Goal: Transaction & Acquisition: Purchase product/service

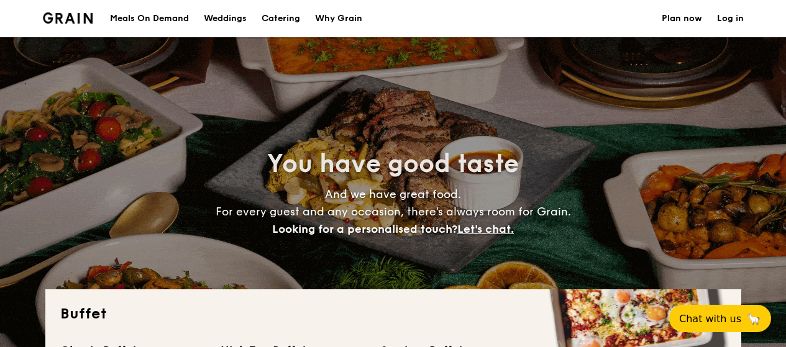
select select
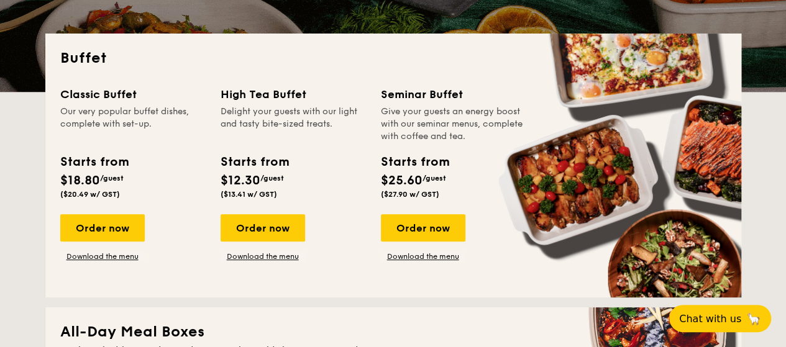
scroll to position [311, 0]
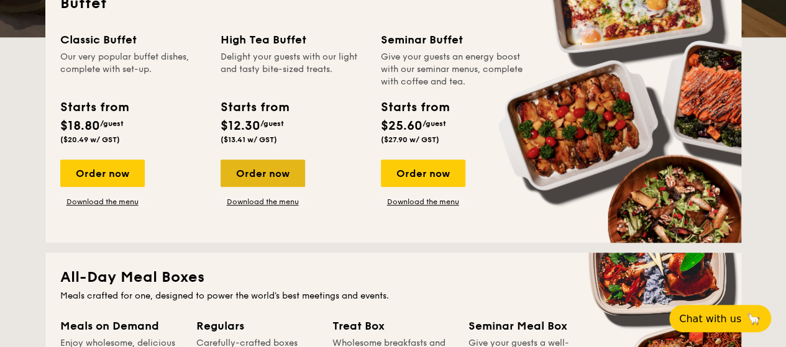
click at [273, 175] on div "Order now" at bounding box center [263, 173] width 85 height 27
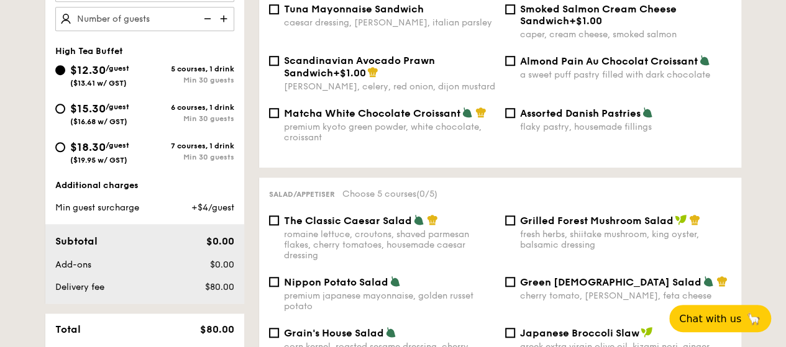
scroll to position [559, 0]
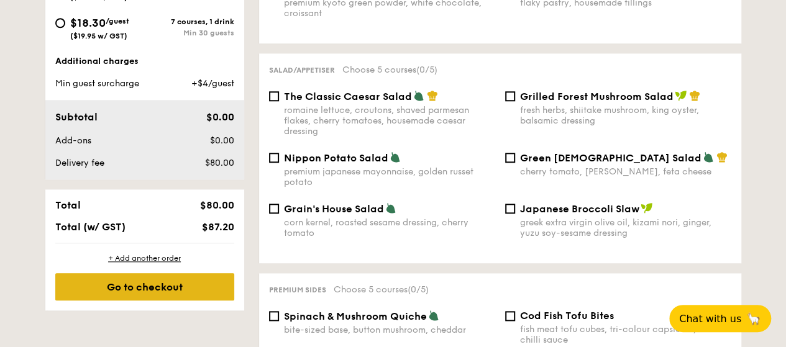
click at [198, 288] on div "Go to checkout" at bounding box center [144, 286] width 179 height 27
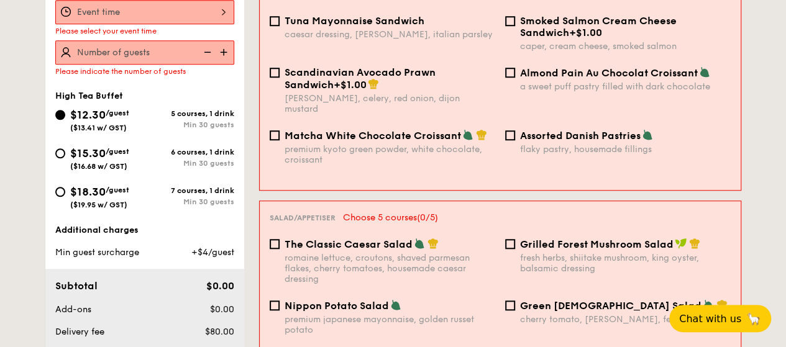
scroll to position [332, 0]
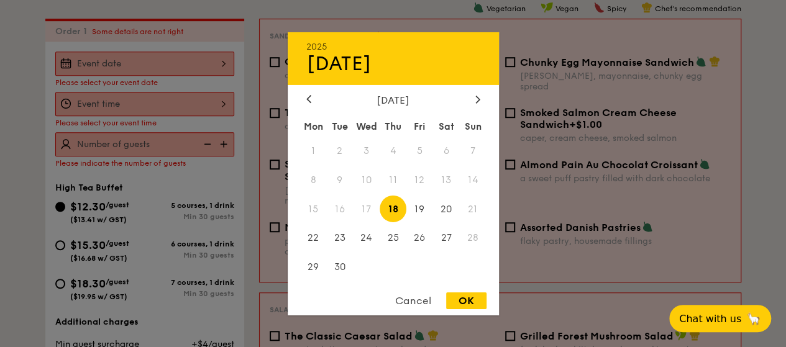
click at [168, 53] on div "2025 Sep [DATE] Tue Wed Thu Fri Sat Sun 1 2 3 4 5 6 7 8 9 10 11 12 13 14 15 16 …" at bounding box center [144, 64] width 179 height 24
click at [439, 208] on span "20" at bounding box center [446, 209] width 27 height 27
click at [162, 105] on div at bounding box center [393, 173] width 786 height 347
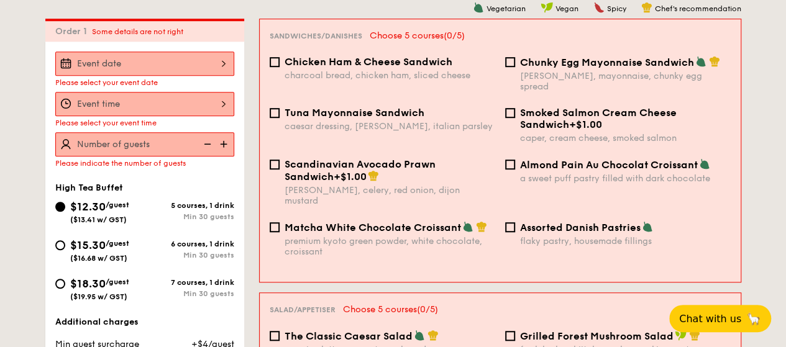
click at [121, 106] on div at bounding box center [144, 104] width 179 height 24
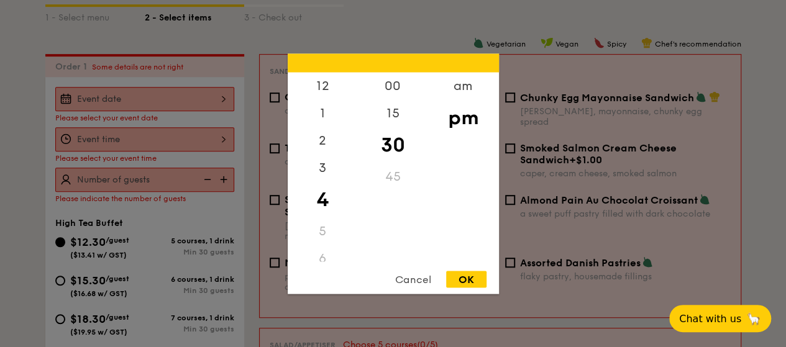
scroll to position [270, 0]
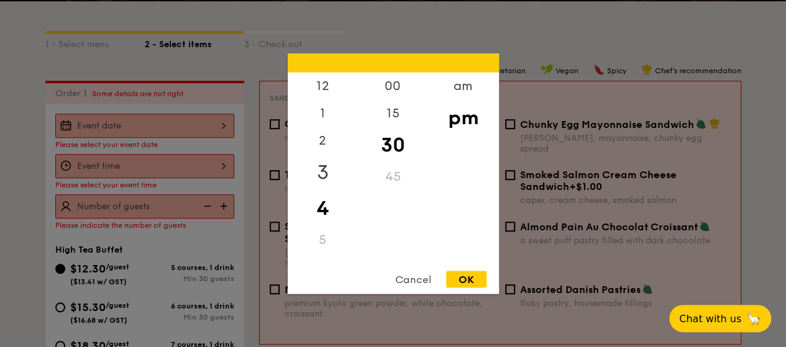
click at [326, 171] on div "3" at bounding box center [323, 172] width 70 height 36
click at [471, 278] on div "OK" at bounding box center [466, 279] width 40 height 17
type input "3:30PM"
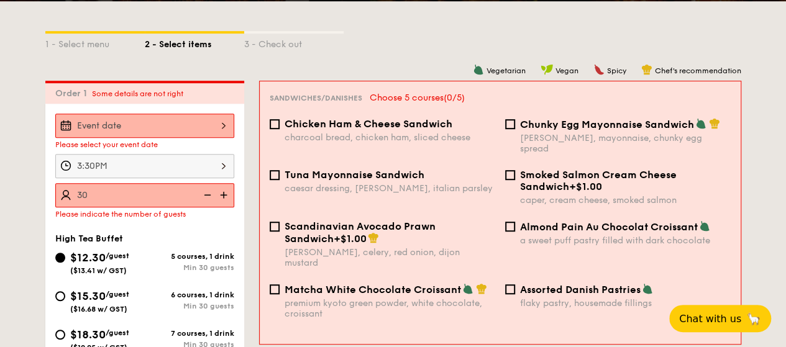
type input "30 guests"
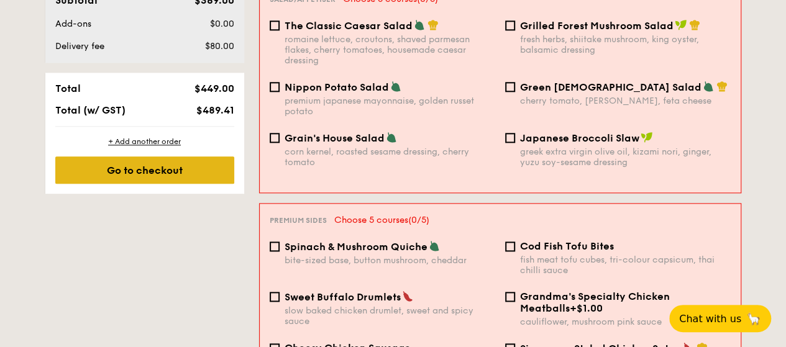
click at [176, 167] on div "Go to checkout" at bounding box center [144, 170] width 179 height 27
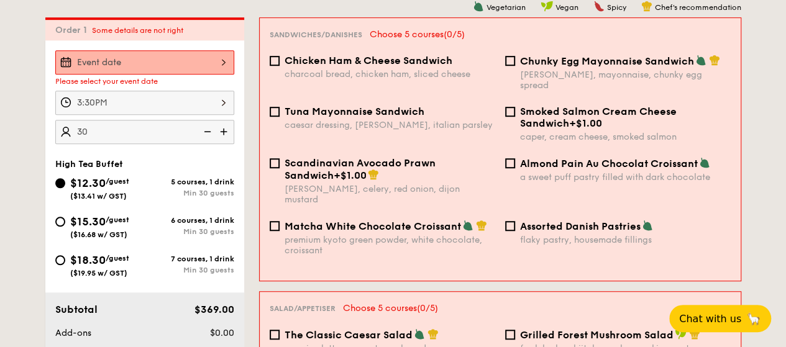
scroll to position [332, 0]
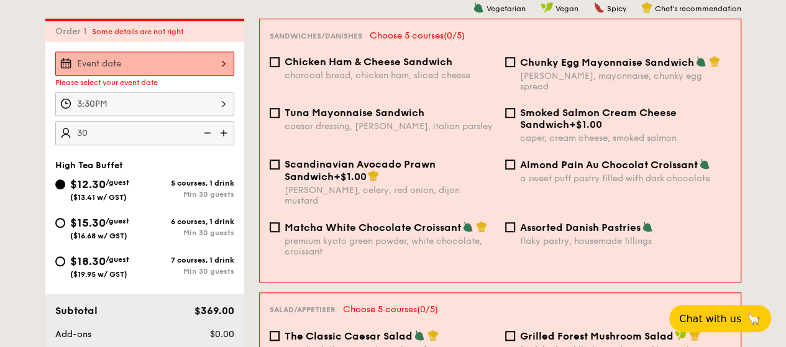
click at [162, 50] on div "Please select your event date 3:30PM 30 guests High Tea Buffet $12.30 /guest ($…" at bounding box center [144, 208] width 199 height 332
click at [163, 64] on div at bounding box center [144, 64] width 179 height 24
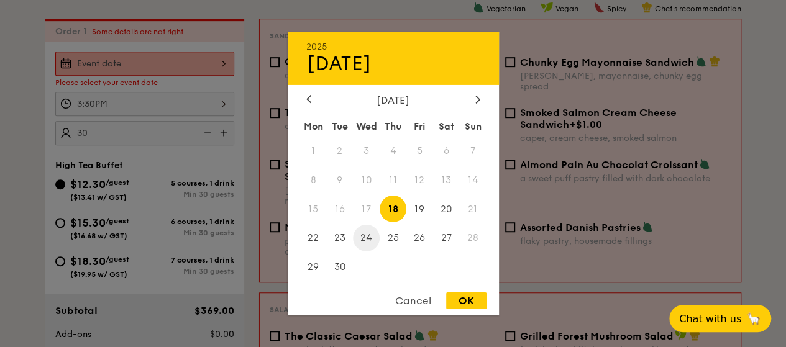
click at [364, 237] on span "24" at bounding box center [366, 238] width 27 height 27
click at [477, 304] on div "OK" at bounding box center [466, 301] width 40 height 17
type input "[DATE]"
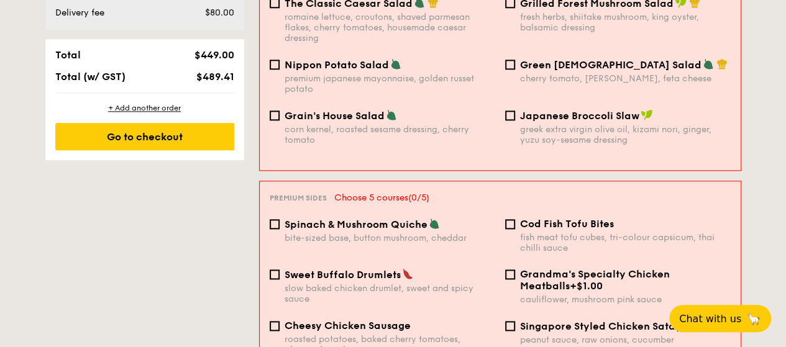
scroll to position [580, 0]
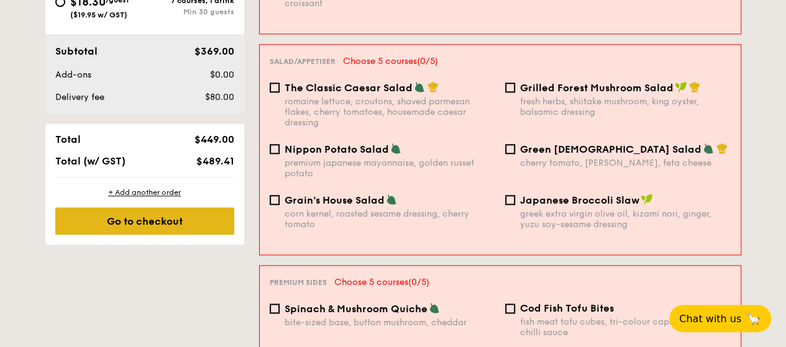
click at [141, 221] on div "Go to checkout" at bounding box center [144, 221] width 179 height 27
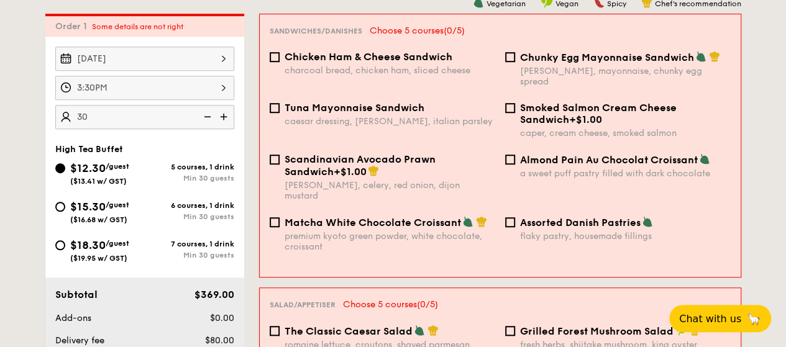
scroll to position [332, 0]
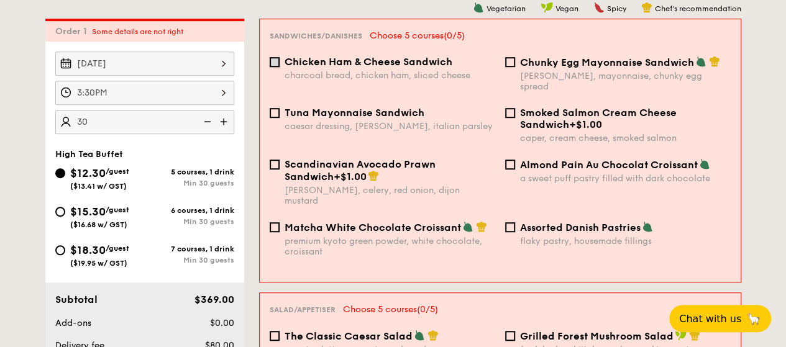
click at [276, 63] on input "Chicken Ham & Cheese Sandwich charcoal bread, chicken ham, sliced cheese" at bounding box center [275, 62] width 10 height 10
checkbox input "true"
drag, startPoint x: 276, startPoint y: 104, endPoint x: 275, endPoint y: 145, distance: 41.0
click at [276, 108] on input "Tuna Mayonnaise Sandwich caesar dressing, [GEOGRAPHIC_DATA], italian parsley" at bounding box center [275, 113] width 10 height 10
checkbox input "true"
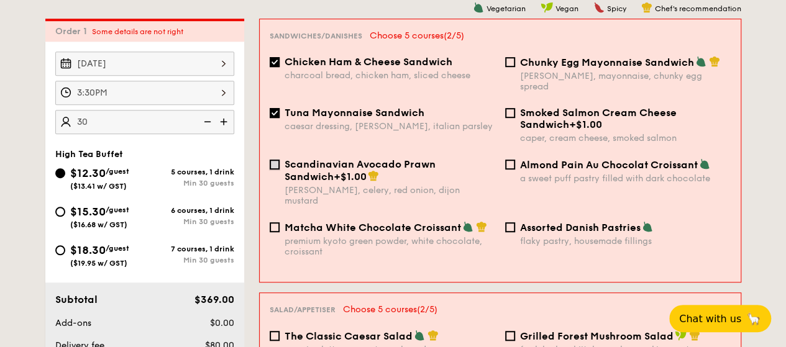
click at [276, 160] on input "Scandinavian Avocado Prawn Sandwich +$1.00 [PERSON_NAME], celery, red onion, di…" at bounding box center [275, 165] width 10 height 10
checkbox input "true"
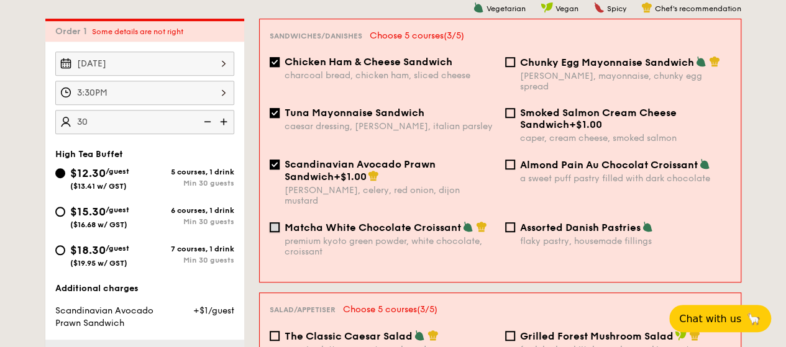
click at [278, 222] on input "Matcha White Chocolate Croissant premium kyoto green powder, white chocolate, c…" at bounding box center [275, 227] width 10 height 10
checkbox input "true"
click at [515, 221] on div "Assorted Danish Pastries flaky pastry, housemade fillings" at bounding box center [618, 233] width 236 height 25
click at [513, 222] on input "Assorted Danish Pastries flaky pastry, housemade fillings" at bounding box center [510, 227] width 10 height 10
checkbox input "true"
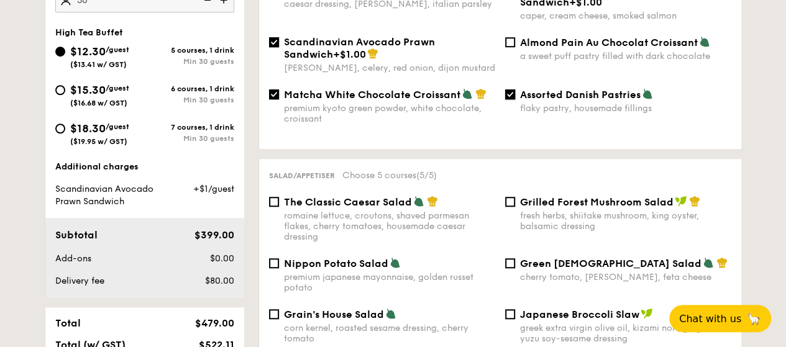
scroll to position [518, 0]
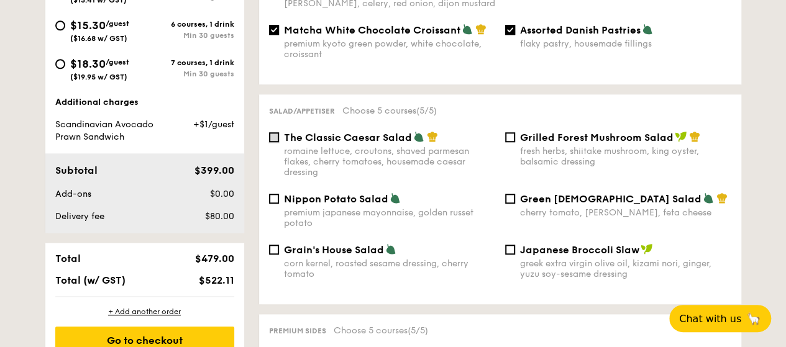
click at [276, 132] on input "The Classic Caesar Salad romaine lettuce, croutons, shaved parmesan flakes, che…" at bounding box center [274, 137] width 10 height 10
checkbox input "true"
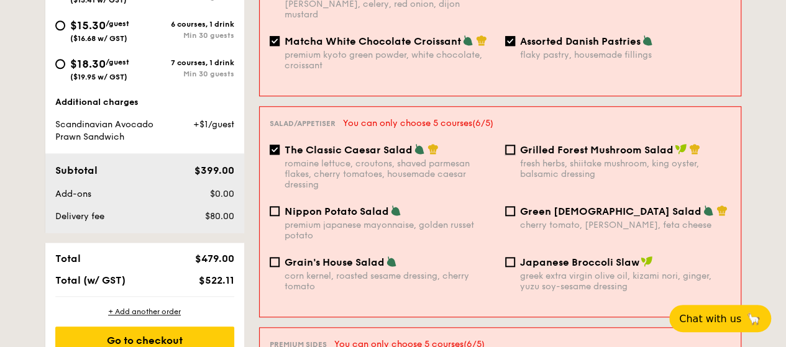
drag, startPoint x: 511, startPoint y: 132, endPoint x: 510, endPoint y: 154, distance: 21.8
click at [511, 145] on input "Grilled Forest Mushroom Salad fresh herbs, shiitake mushroom, king oyster, bals…" at bounding box center [510, 150] width 10 height 10
checkbox input "true"
drag, startPoint x: 507, startPoint y: 190, endPoint x: 507, endPoint y: 212, distance: 22.4
click at [507, 206] on input "Green Goddess Salad cherry tomato, [PERSON_NAME], feta cheese" at bounding box center [510, 211] width 10 height 10
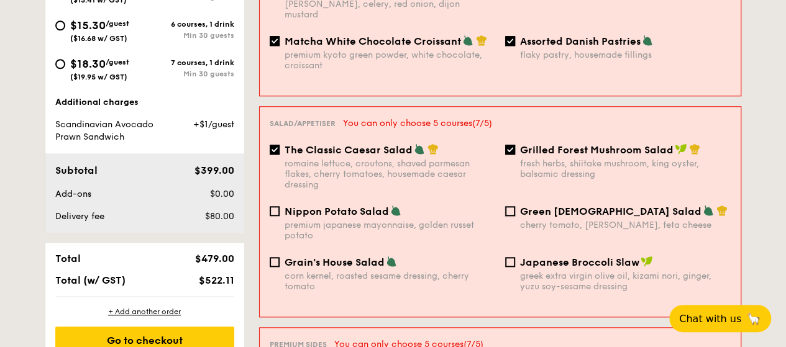
checkbox input "true"
click at [511, 257] on input "Japanese Broccoli Slaw greek extra virgin olive oil, kizami [PERSON_NAME], yuzu…" at bounding box center [510, 262] width 10 height 10
checkbox input "true"
click at [277, 206] on input "Nippon Potato Salad premium japanese mayonnaise, golden russet potato" at bounding box center [275, 211] width 10 height 10
checkbox input "true"
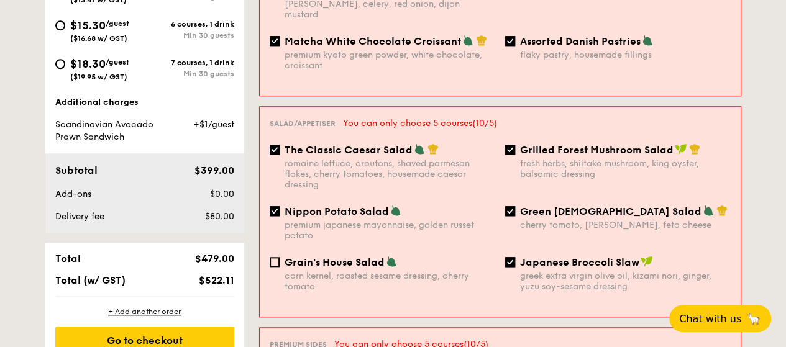
click at [512, 257] on input "Japanese Broccoli Slaw greek extra virgin olive oil, kizami [PERSON_NAME], yuzu…" at bounding box center [510, 262] width 10 height 10
checkbox input "false"
click at [512, 206] on input "Green Goddess Salad cherry tomato, [PERSON_NAME], feta cheese" at bounding box center [510, 211] width 10 height 10
checkbox input "false"
click at [512, 145] on input "Grilled Forest Mushroom Salad fresh herbs, shiitake mushroom, king oyster, bals…" at bounding box center [510, 150] width 10 height 10
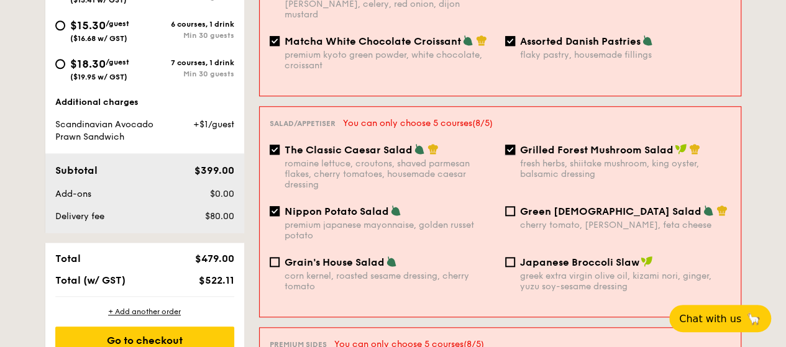
checkbox input "false"
drag, startPoint x: 278, startPoint y: 132, endPoint x: 276, endPoint y: 182, distance: 49.7
click at [278, 144] on div "The Classic Caesar Salad romaine lettuce, croutons, shaved parmesan flakes, che…" at bounding box center [383, 167] width 236 height 47
click at [275, 206] on input "Nippon Potato Salad premium japanese mayonnaise, golden russet potato" at bounding box center [275, 211] width 10 height 10
checkbox input "false"
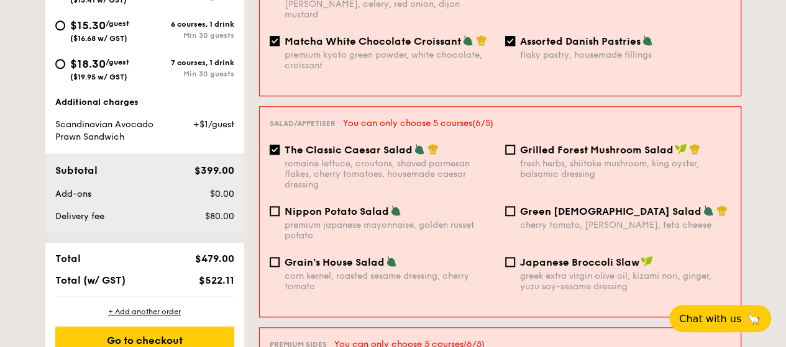
click at [276, 145] on input "The Classic Caesar Salad romaine lettuce, croutons, shaved parmesan flakes, che…" at bounding box center [275, 150] width 10 height 10
checkbox input "false"
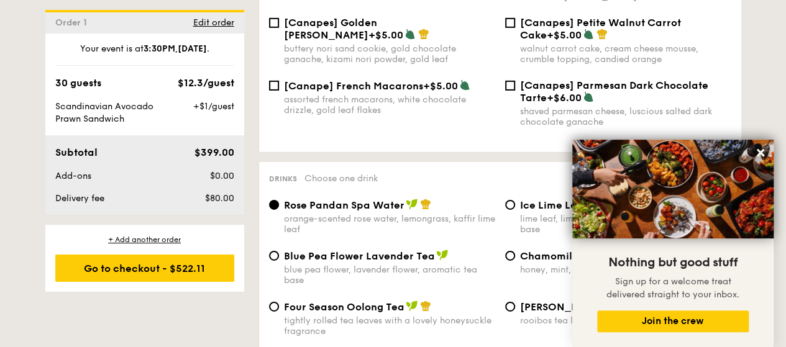
scroll to position [1823, 0]
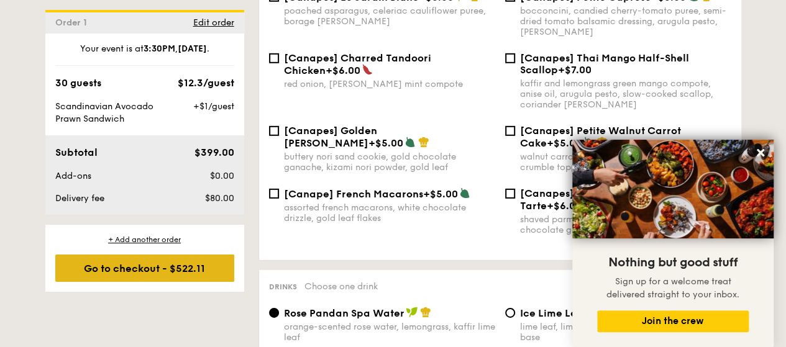
click at [177, 270] on div "Go to checkout - $522.11" at bounding box center [144, 268] width 179 height 27
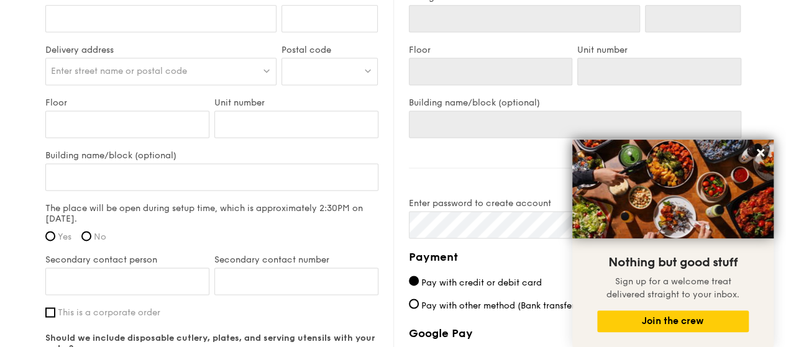
scroll to position [1054, 0]
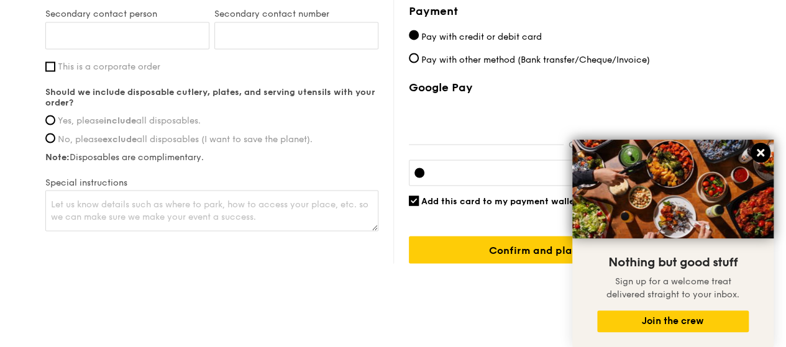
click at [761, 152] on icon at bounding box center [760, 152] width 7 height 7
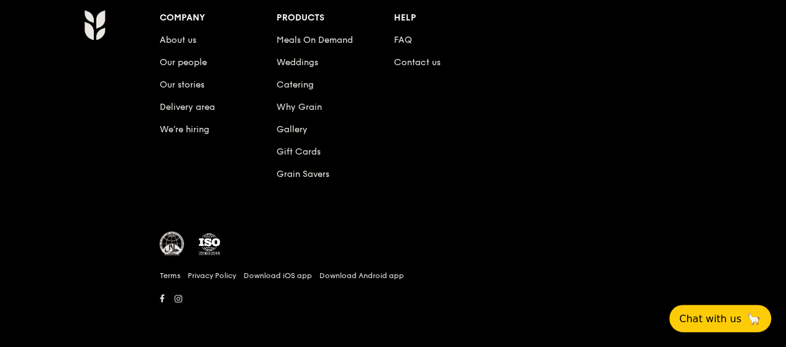
scroll to position [385, 0]
select select
